Goal: Complete application form

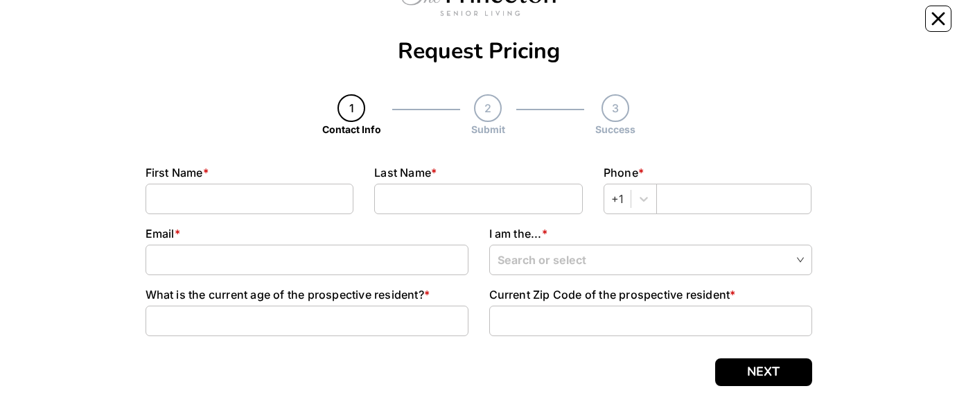
scroll to position [82, 0]
click at [161, 26] on input at bounding box center [250, 198] width 209 height 30
type input "[PERSON_NAME]"
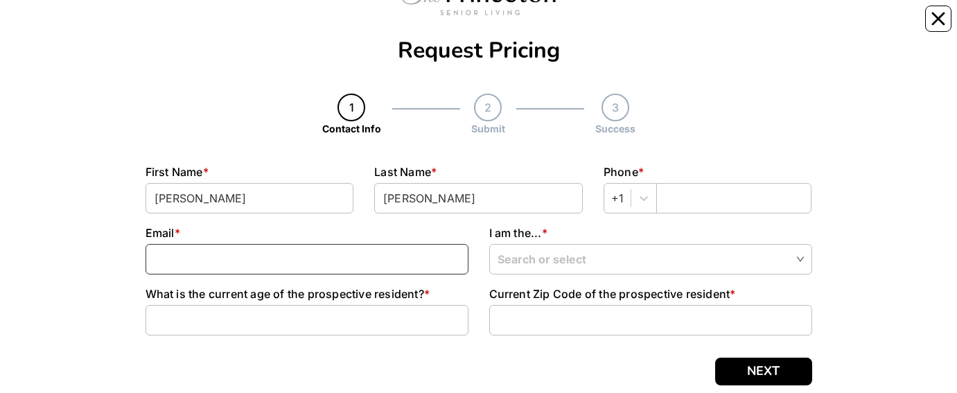
type input "[EMAIL_ADDRESS][DOMAIN_NAME]"
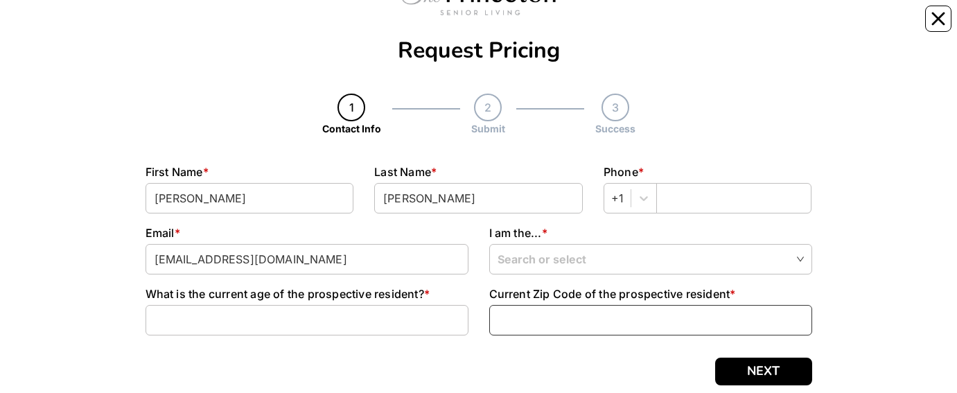
type input "64082"
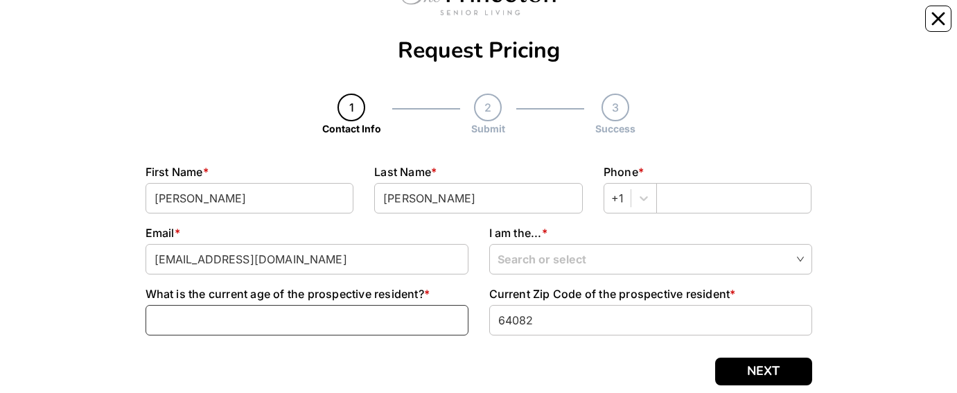
click at [165, 26] on input at bounding box center [307, 320] width 323 height 30
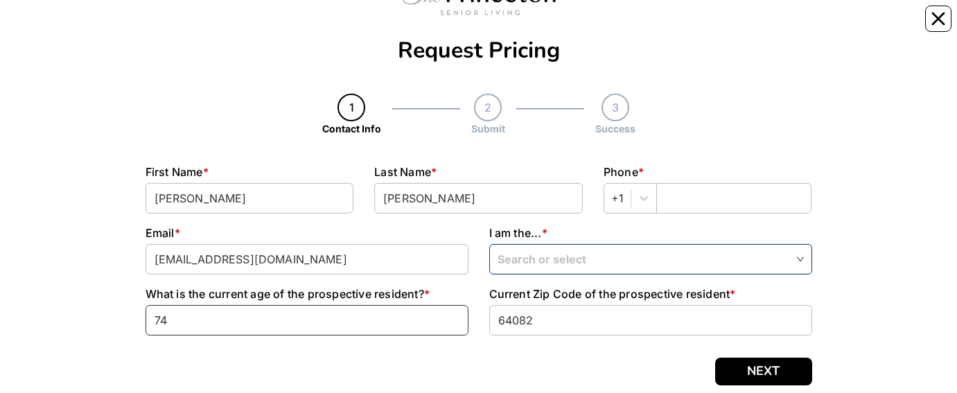
type input "74"
click at [801, 26] on input "search" at bounding box center [650, 259] width 306 height 28
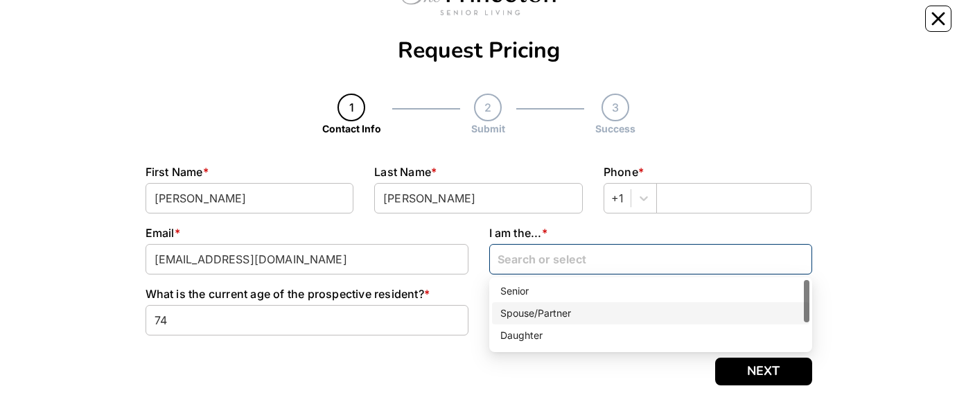
click at [573, 26] on div "Spouse/Partner" at bounding box center [650, 313] width 301 height 15
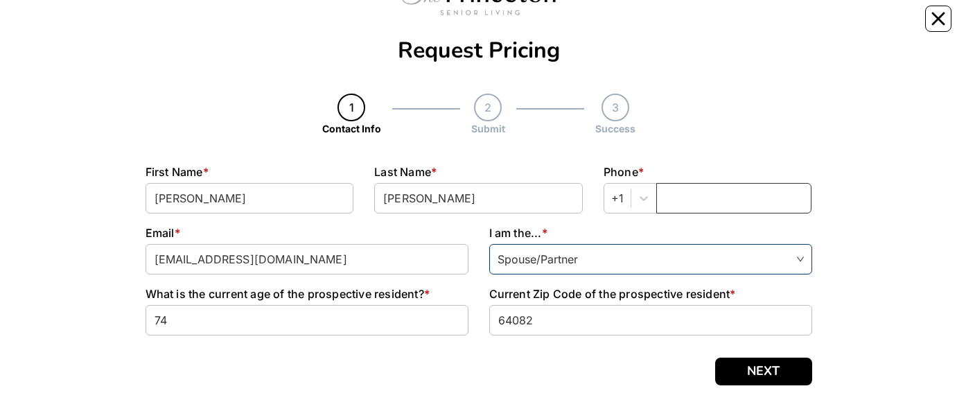
click at [664, 26] on input "text" at bounding box center [734, 198] width 156 height 30
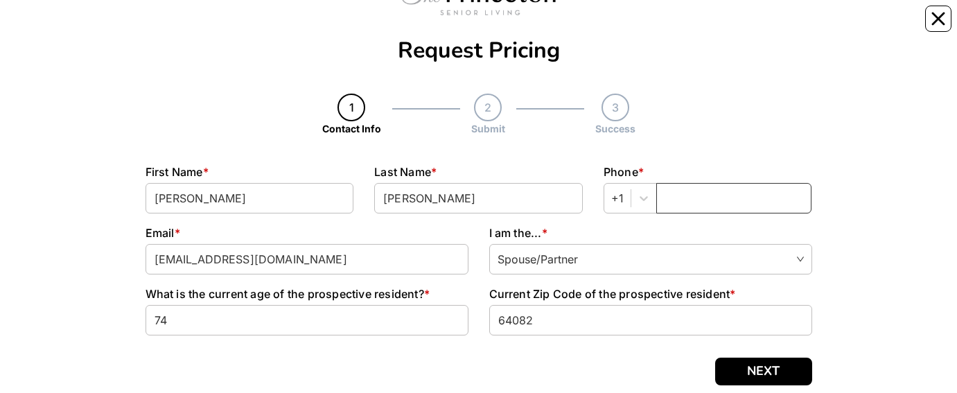
click at [664, 26] on input "text" at bounding box center [734, 198] width 156 height 30
type input "8163081312"
click at [773, 26] on button "NEXT" at bounding box center [763, 372] width 97 height 28
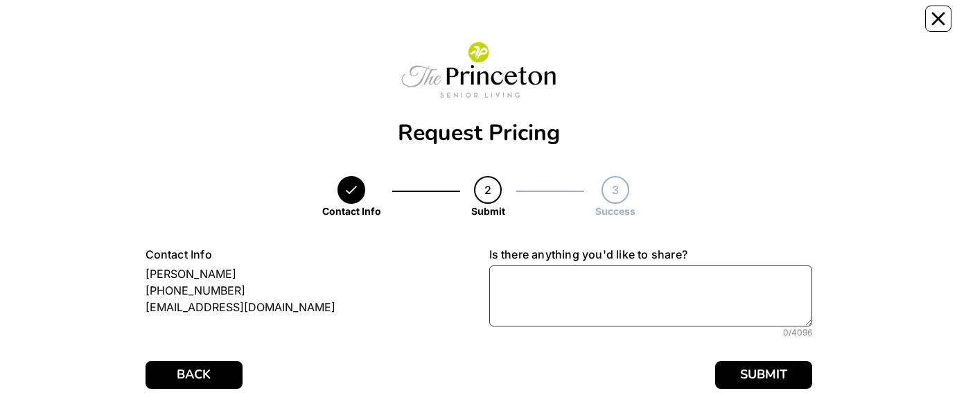
click at [516, 26] on textarea at bounding box center [650, 295] width 323 height 61
type textarea "Are utilities included?"
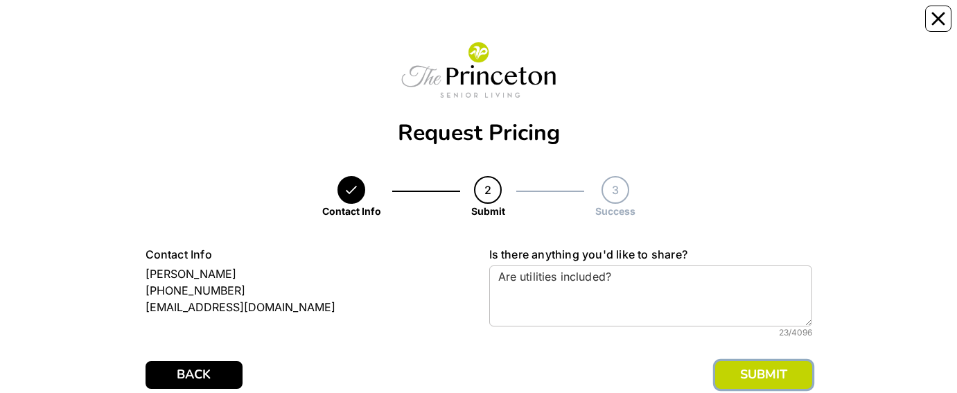
click at [766, 26] on button "SUBMIT" at bounding box center [763, 375] width 97 height 28
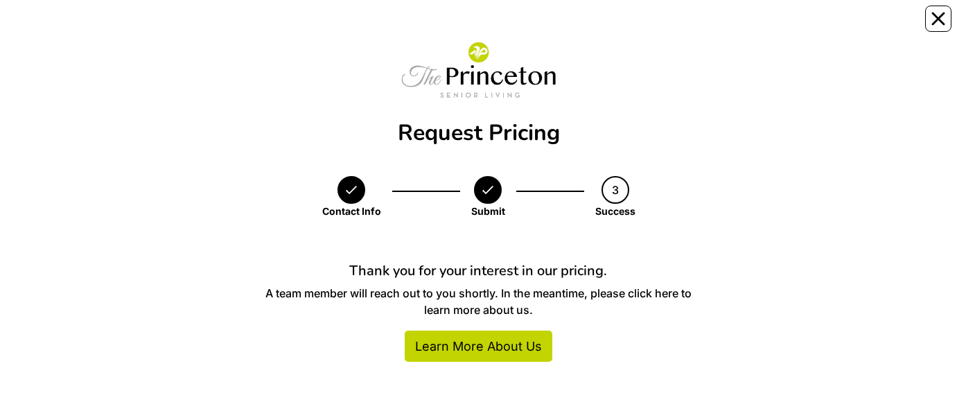
click at [754, 26] on div "Contact Info Submit 3 Success" at bounding box center [479, 208] width 667 height 64
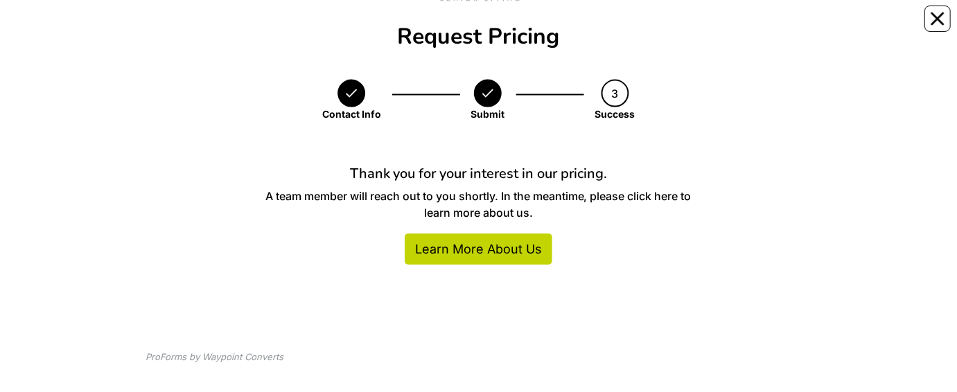
scroll to position [114, 0]
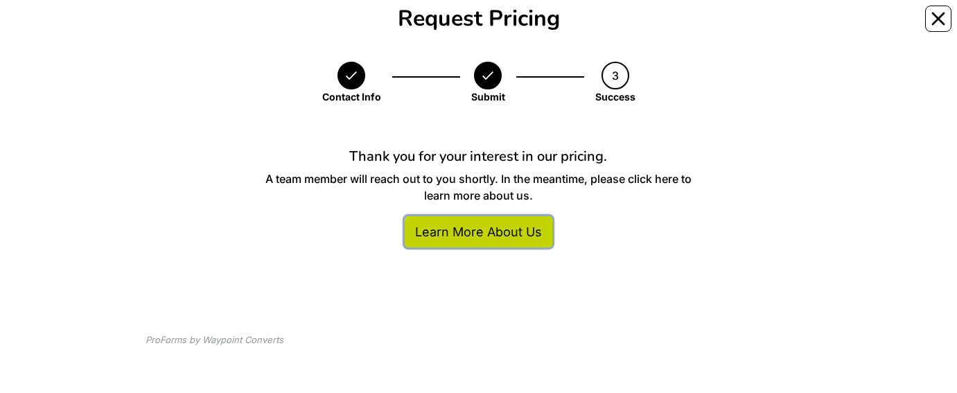
click at [484, 26] on link "Learn More About Us" at bounding box center [479, 231] width 148 height 31
click at [705, 26] on div "Thank you for your interest in our pricing. A team member will reach out to you…" at bounding box center [478, 213] width 458 height 163
click at [938, 13] on icon "Close" at bounding box center [938, 19] width 14 height 14
